Goal: Transaction & Acquisition: Purchase product/service

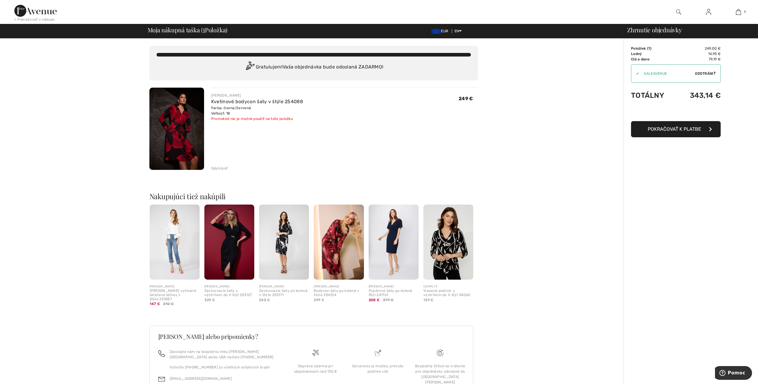
click at [658, 129] on span "Pokračovať k platbe" at bounding box center [674, 129] width 53 height 6
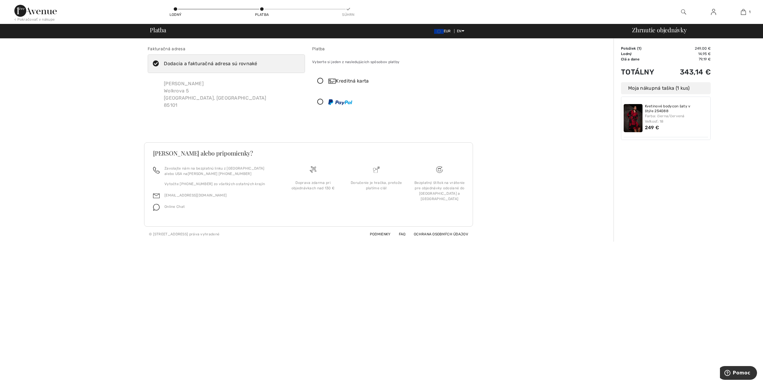
click at [179, 64] on div "Dodacia a fakturačná adresa sú rovnaké" at bounding box center [210, 63] width 93 height 7
click at [257, 64] on input "Dodacia a fakturačná adresa sú rovnaké" at bounding box center [259, 64] width 4 height 18
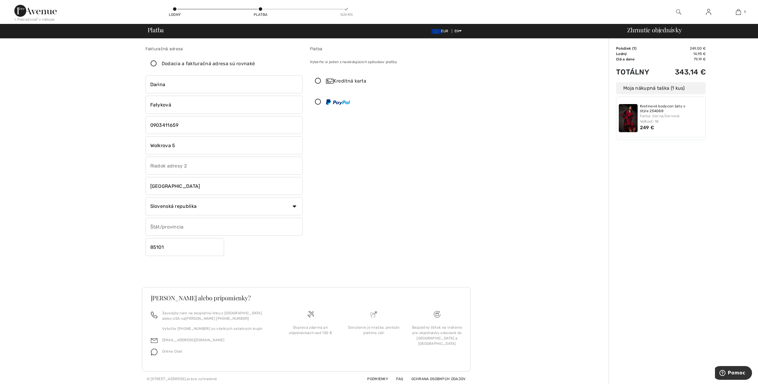
checkbox input "false"
drag, startPoint x: 189, startPoint y: 144, endPoint x: 134, endPoint y: 150, distance: 55.6
click at [121, 147] on div "Fakturačná adresa Dodacia a fakturačná adresa sú rovnaké [PERSON_NAME] [STREET_…" at bounding box center [306, 213] width 605 height 348
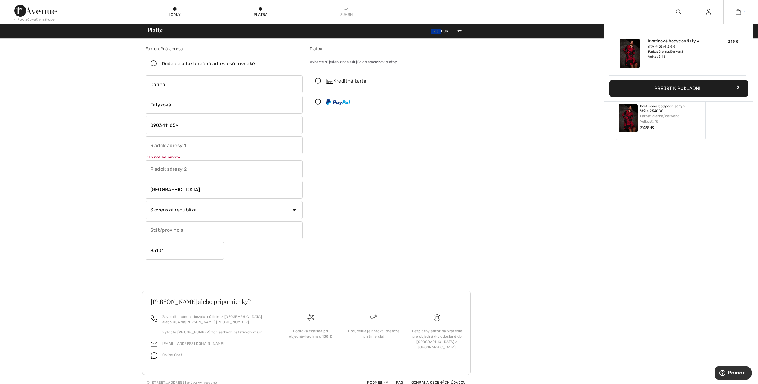
click at [739, 11] on img at bounding box center [738, 11] width 5 height 7
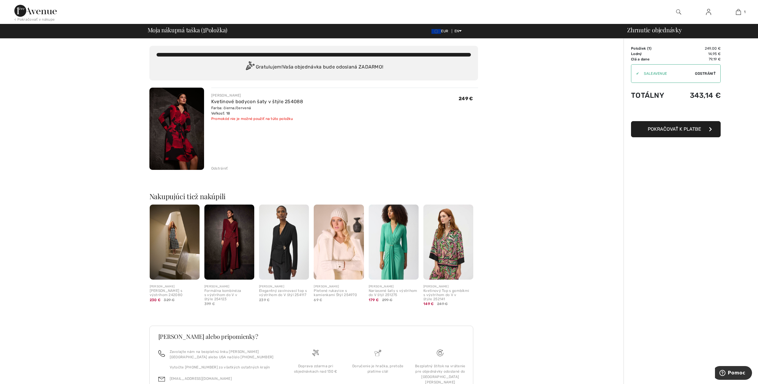
click at [215, 168] on div "Odstrániť" at bounding box center [219, 168] width 17 height 5
